Goal: Unclear

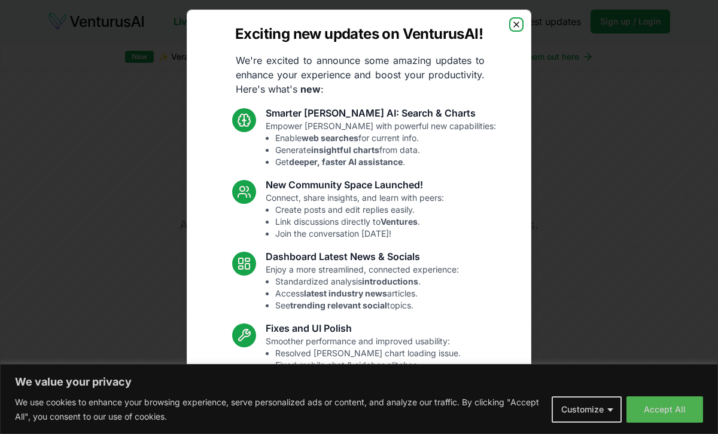
click at [518, 20] on icon "button" at bounding box center [516, 25] width 10 height 10
